Goal: Transaction & Acquisition: Download file/media

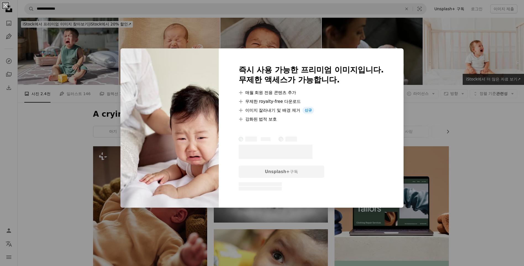
scroll to position [359, 0]
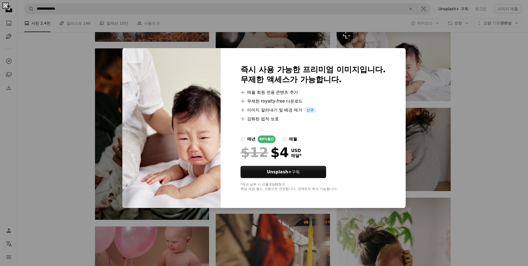
click at [7, 6] on button "An X shape" at bounding box center [5, 5] width 7 height 7
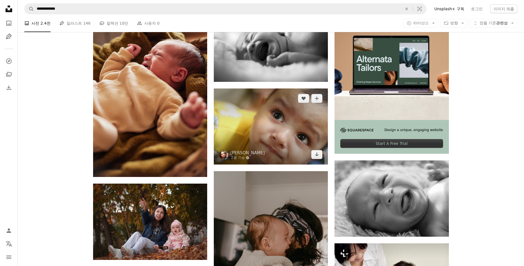
scroll to position [138, 0]
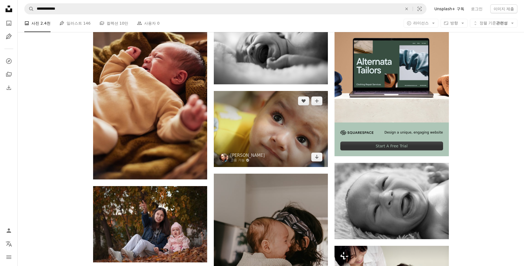
click at [280, 143] on img at bounding box center [271, 129] width 114 height 76
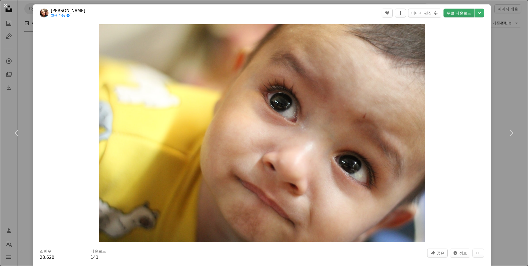
click at [454, 13] on link "무료 다운로드" at bounding box center [459, 13] width 31 height 9
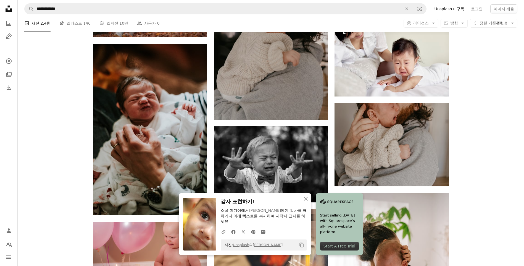
scroll to position [414, 0]
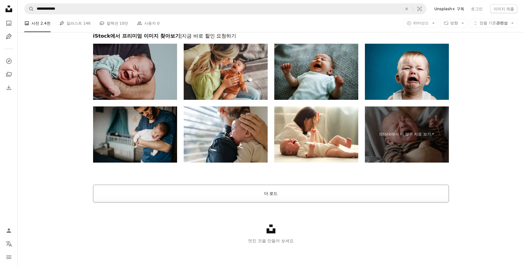
click at [271, 193] on button "더 로드" at bounding box center [271, 194] width 356 height 18
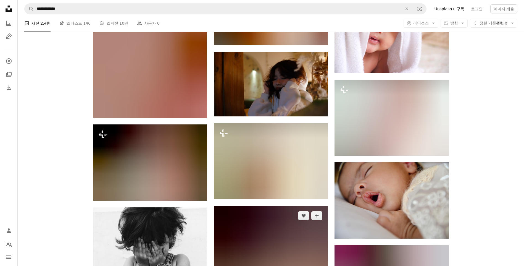
scroll to position [16325, 0]
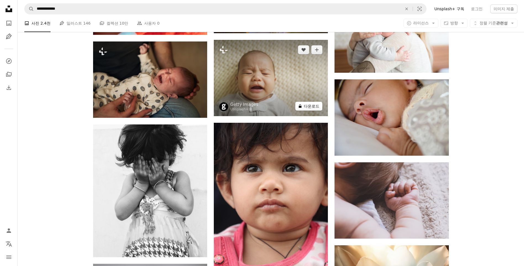
click at [310, 105] on button "A lock 다운로드" at bounding box center [308, 106] width 27 height 9
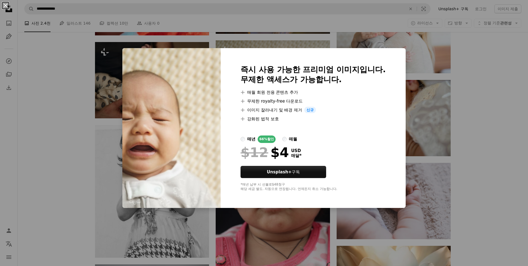
click at [7, 7] on button "An X shape" at bounding box center [5, 5] width 7 height 7
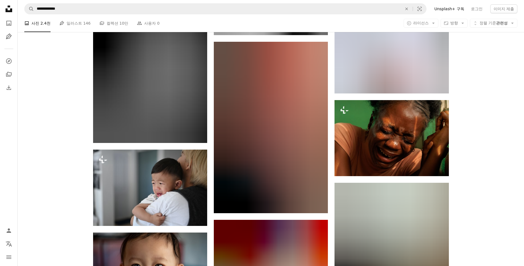
scroll to position [18480, 0]
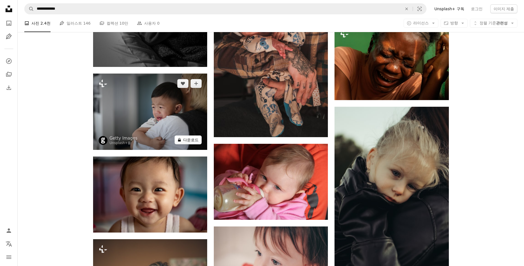
click at [183, 135] on button "A lock 다운로드" at bounding box center [188, 139] width 27 height 9
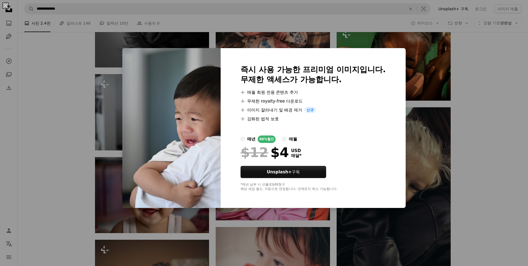
drag, startPoint x: 7, startPoint y: 8, endPoint x: 71, endPoint y: 110, distance: 120.1
click at [7, 7] on button "An X shape" at bounding box center [5, 5] width 7 height 7
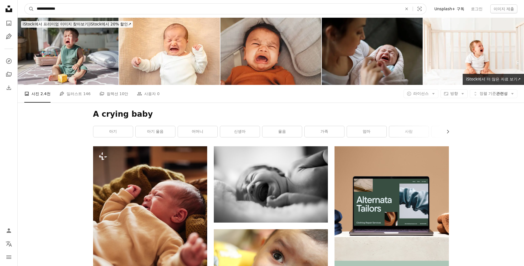
drag, startPoint x: 66, startPoint y: 7, endPoint x: 35, endPoint y: 10, distance: 30.8
click at [35, 10] on input "**********" at bounding box center [217, 9] width 367 height 10
type input "*"
type input "*******"
click button "A magnifying glass" at bounding box center [29, 9] width 9 height 10
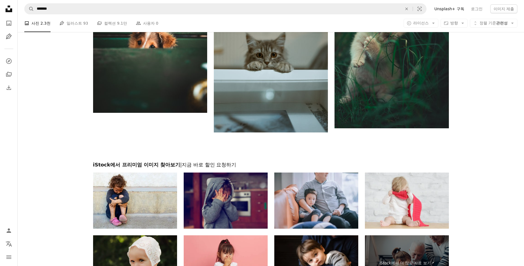
scroll to position [1095, 0]
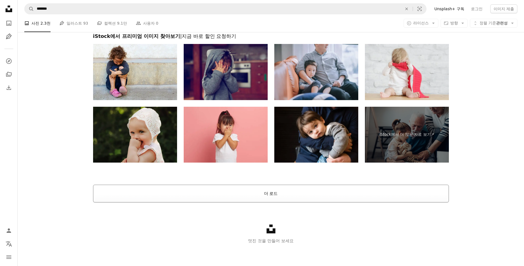
click at [216, 197] on button "더 로드" at bounding box center [271, 194] width 356 height 18
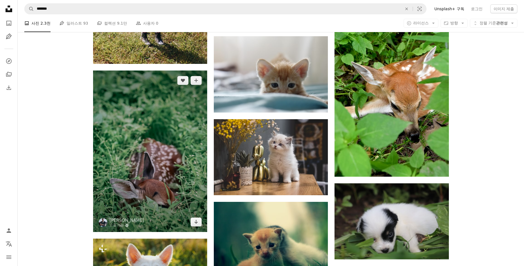
scroll to position [2421, 0]
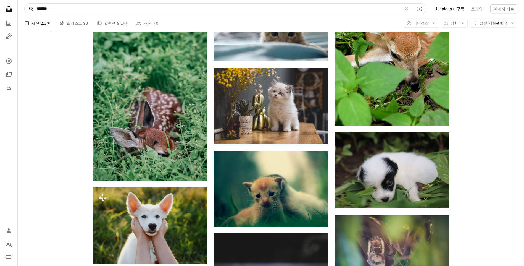
drag, startPoint x: 50, startPoint y: 8, endPoint x: 31, endPoint y: 7, distance: 18.5
click at [31, 7] on form "A magnifying glass ******* An X shape Visual search" at bounding box center [225, 8] width 402 height 11
type input "********"
click button "A magnifying glass" at bounding box center [29, 9] width 9 height 10
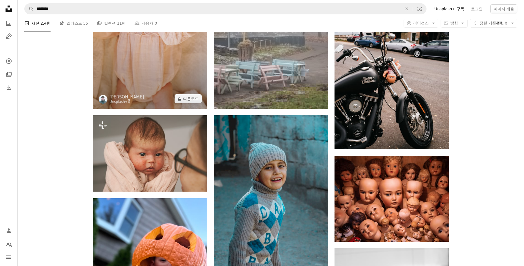
scroll to position [304, 0]
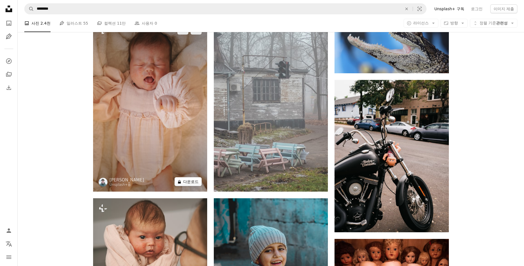
click at [189, 182] on button "A lock 다운로드" at bounding box center [188, 181] width 27 height 9
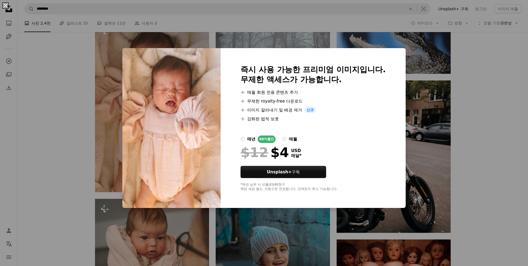
click at [7, 6] on button "An X shape" at bounding box center [5, 5] width 7 height 7
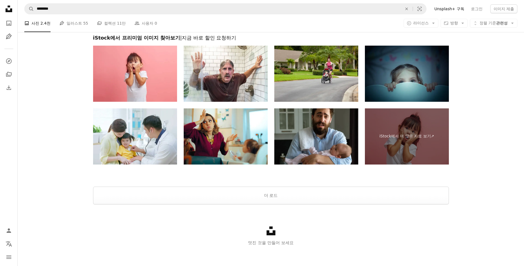
scroll to position [1162, 0]
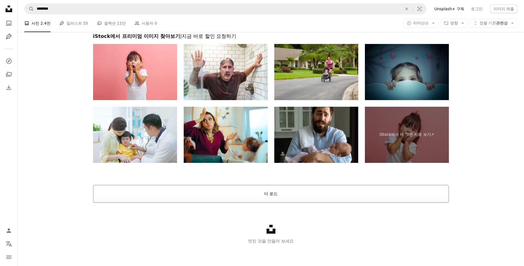
click at [276, 195] on button "더 로드" at bounding box center [271, 194] width 356 height 18
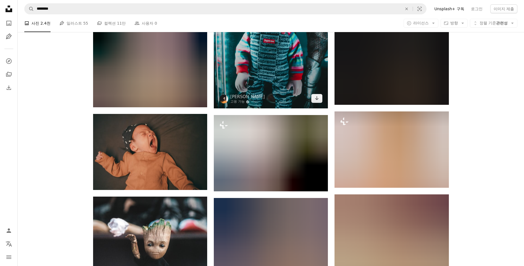
scroll to position [1908, 0]
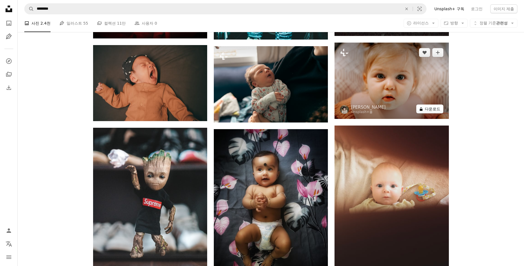
click at [426, 109] on button "A lock 다운로드" at bounding box center [429, 108] width 27 height 9
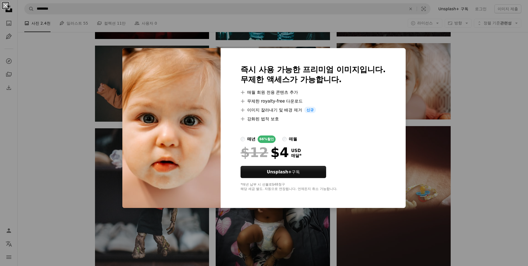
click at [7, 7] on button "An X shape" at bounding box center [5, 5] width 7 height 7
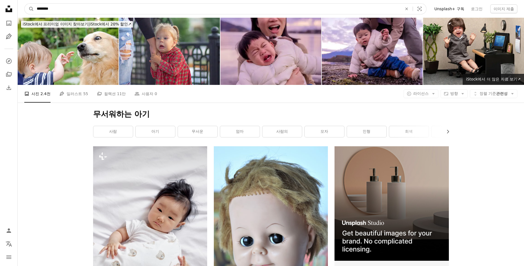
click at [66, 5] on input "********" at bounding box center [217, 9] width 367 height 10
drag, startPoint x: 68, startPoint y: 9, endPoint x: 41, endPoint y: 10, distance: 26.5
click at [21, 8] on nav "A magnifying glass ******** An X shape Visual search Filters Unsplash+ 구독 로그인 이…" at bounding box center [271, 9] width 506 height 18
type input "*****"
click at [25, 4] on button "A magnifying glass" at bounding box center [29, 9] width 9 height 10
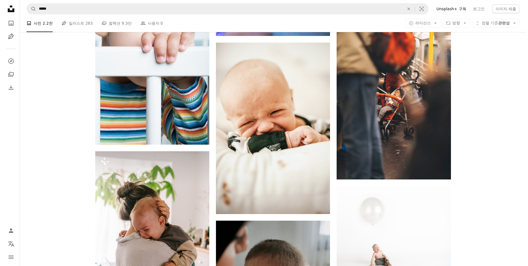
scroll to position [1436, 0]
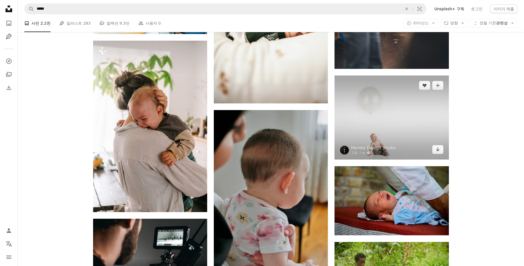
click at [379, 135] on img at bounding box center [392, 117] width 114 height 84
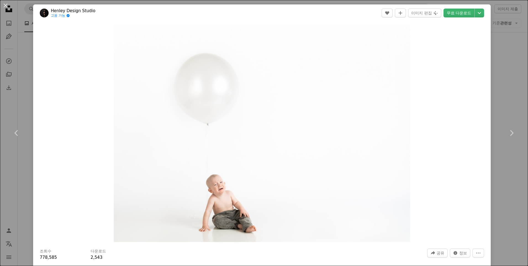
scroll to position [110, 0]
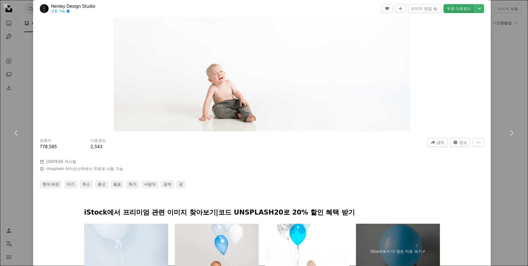
click at [459, 9] on link "무료 다운로드" at bounding box center [459, 8] width 31 height 9
